Goal: Transaction & Acquisition: Obtain resource

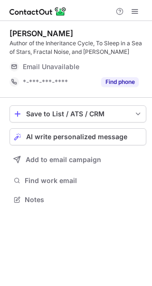
scroll to position [192, 152]
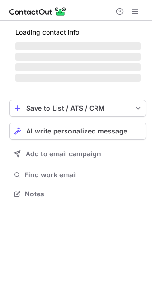
scroll to position [192, 152]
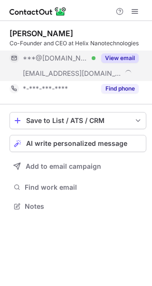
click at [127, 57] on button "View email" at bounding box center [120, 58] width 38 height 10
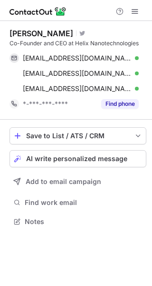
scroll to position [214, 152]
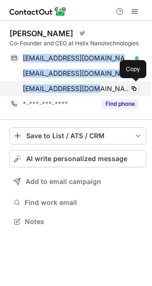
drag, startPoint x: 20, startPoint y: 59, endPoint x: 94, endPoint y: 88, distance: 79.9
click at [94, 88] on div "[EMAIL_ADDRESS][DOMAIN_NAME] Verified Copy [EMAIL_ADDRESS][DOMAIN_NAME] Verifie…" at bounding box center [74, 73] width 129 height 46
copy div "[EMAIL_ADDRESS][DOMAIN_NAME] Verified Copy [EMAIL_ADDRESS][DOMAIN_NAME] Verifie…"
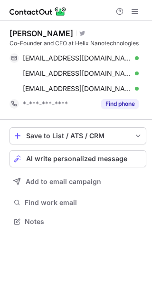
scroll to position [214, 152]
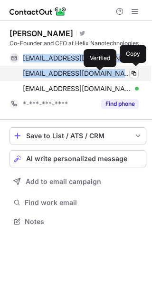
drag, startPoint x: 20, startPoint y: 62, endPoint x: 100, endPoint y: 74, distance: 81.8
click at [100, 74] on div "[EMAIL_ADDRESS][DOMAIN_NAME] Verified Copy [EMAIL_ADDRESS][DOMAIN_NAME] Verifie…" at bounding box center [74, 73] width 129 height 46
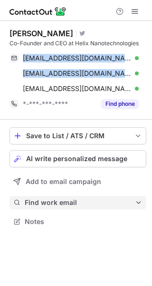
copy div "[EMAIL_ADDRESS][DOMAIN_NAME] Verified Copy [EMAIL_ADDRESS][DOMAIN_NAME]"
